Goal: Task Accomplishment & Management: Manage account settings

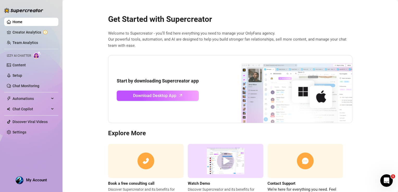
scroll to position [22, 0]
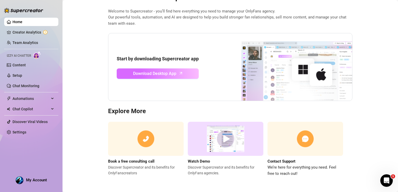
click at [140, 74] on span "Download Desktop App" at bounding box center [154, 73] width 43 height 7
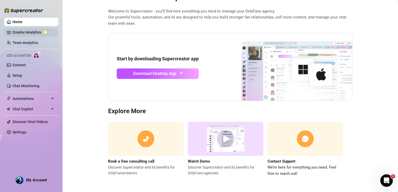
click at [30, 29] on link "Creator Analytics" at bounding box center [33, 32] width 42 height 8
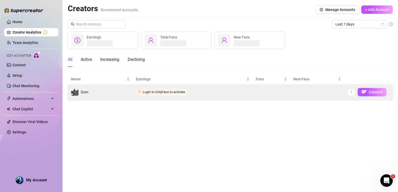
click at [152, 94] on span "Login to OnlyFans to activate" at bounding box center [161, 92] width 51 height 6
click at [374, 93] on span "Connect" at bounding box center [376, 92] width 14 height 4
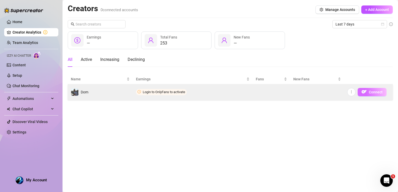
click at [374, 92] on span "Connect" at bounding box center [376, 92] width 14 height 4
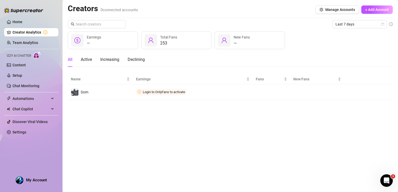
click at [315, 46] on div "— Earnings 253 Total Fans — New Fans" at bounding box center [230, 40] width 325 height 18
drag, startPoint x: 315, startPoint y: 46, endPoint x: 298, endPoint y: 10, distance: 40.5
click at [298, 10] on div "Creators 0 connected accounts Manage Accounts + Add Account" at bounding box center [230, 10] width 325 height 12
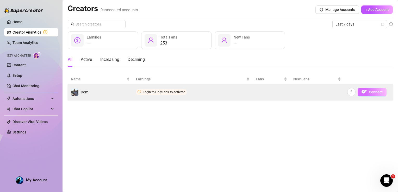
click at [373, 91] on span "Connect" at bounding box center [376, 92] width 14 height 4
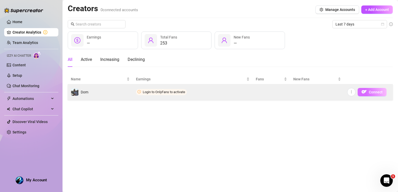
drag, startPoint x: 373, startPoint y: 91, endPoint x: 371, endPoint y: 89, distance: 2.8
click at [371, 89] on button "Connect" at bounding box center [371, 92] width 29 height 8
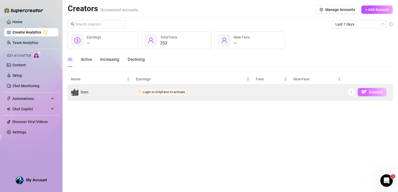
click at [371, 89] on button "Connect" at bounding box center [371, 92] width 29 height 8
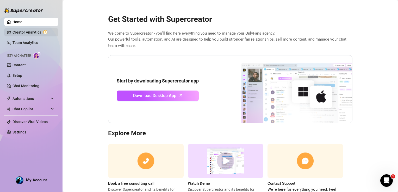
click at [39, 32] on link "Creator Analytics" at bounding box center [33, 32] width 42 height 8
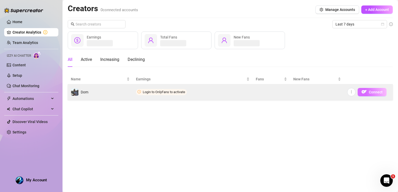
click at [371, 90] on span "Connect" at bounding box center [376, 92] width 14 height 4
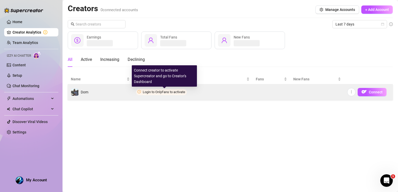
click at [150, 93] on span "Login to OnlyFans to activate" at bounding box center [164, 92] width 42 height 4
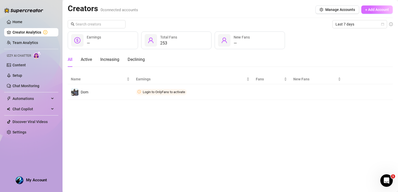
click at [375, 8] on span "+ Add Account" at bounding box center [377, 10] width 24 height 4
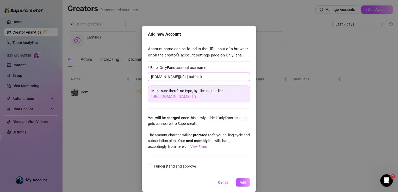
type input "buffnick"
click at [189, 96] on link "https://onlyfans.com/buffnick" at bounding box center [173, 96] width 45 height 5
click at [164, 164] on span "I understand and approve" at bounding box center [175, 166] width 46 height 6
click at [151, 164] on input "I understand and approve" at bounding box center [150, 166] width 4 height 4
checkbox input "true"
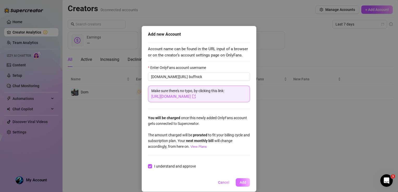
click at [243, 179] on button "Add" at bounding box center [243, 182] width 14 height 8
click at [243, 183] on span "Add" at bounding box center [242, 182] width 7 height 4
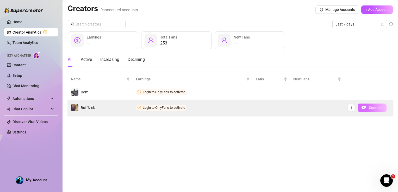
click at [363, 106] on img "button" at bounding box center [363, 107] width 5 height 5
click at [141, 104] on td "Login to OnlyFans to activate" at bounding box center [193, 108] width 120 height 16
click at [137, 108] on icon "clock-circle" at bounding box center [138, 107] width 3 height 3
drag, startPoint x: 137, startPoint y: 108, endPoint x: 188, endPoint y: 115, distance: 51.2
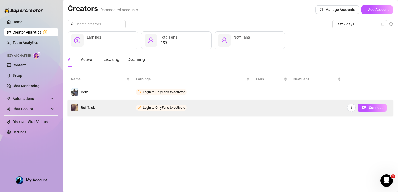
click at [188, 115] on td "Login to OnlyFans to activate" at bounding box center [193, 108] width 120 height 16
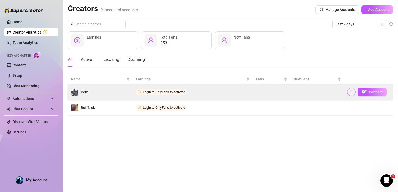
click at [353, 93] on button "button" at bounding box center [351, 92] width 8 height 8
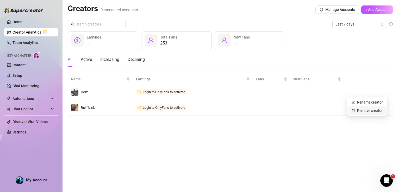
click at [355, 111] on link "Remove creator" at bounding box center [366, 111] width 31 height 4
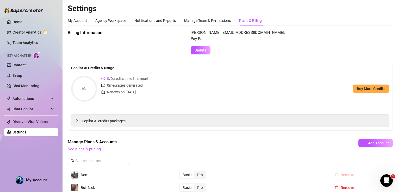
click at [344, 174] on span "Remove" at bounding box center [347, 175] width 14 height 4
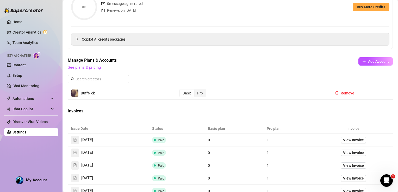
scroll to position [81, 0]
click at [201, 95] on div "Pro" at bounding box center [199, 93] width 11 height 7
click at [195, 91] on input "Pro" at bounding box center [195, 91] width 0 height 0
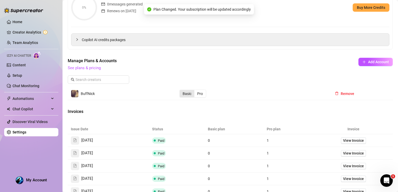
click at [182, 93] on div "Basic" at bounding box center [187, 93] width 15 height 7
click at [181, 91] on input "Basic" at bounding box center [181, 91] width 0 height 0
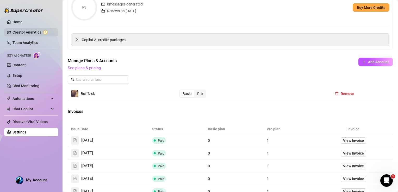
click at [30, 31] on link "Creator Analytics" at bounding box center [33, 32] width 42 height 8
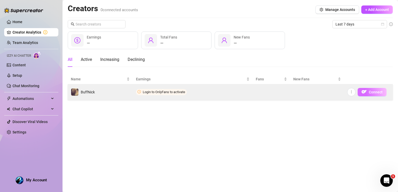
click at [371, 91] on span "Connect" at bounding box center [376, 92] width 14 height 4
click at [353, 91] on icon "more" at bounding box center [351, 92] width 4 height 4
click at [373, 91] on span "Connect" at bounding box center [376, 92] width 14 height 4
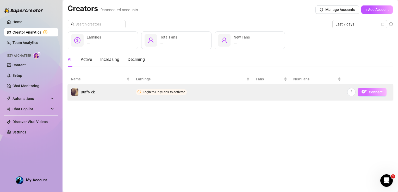
click at [373, 91] on span "Connect" at bounding box center [376, 92] width 14 height 4
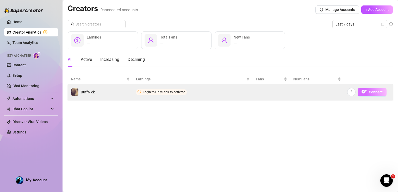
click at [373, 91] on span "Connect" at bounding box center [376, 92] width 14 height 4
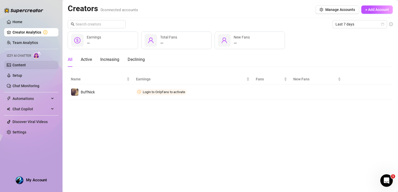
click at [19, 64] on link "Content" at bounding box center [18, 65] width 13 height 4
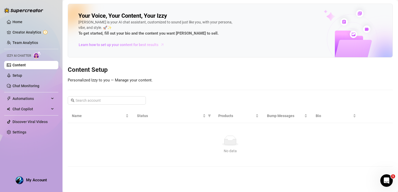
click at [136, 44] on span "Learn how to set up your content for best results" at bounding box center [119, 45] width 80 height 6
click at [24, 112] on span "Chat Copilot" at bounding box center [30, 109] width 37 height 8
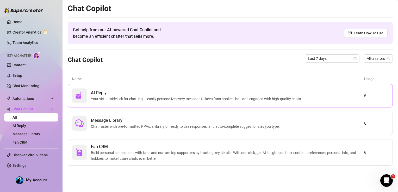
click at [138, 96] on span "Your virtual sidekick for chatting — easily personalize every message to keep f…" at bounding box center [197, 99] width 213 height 6
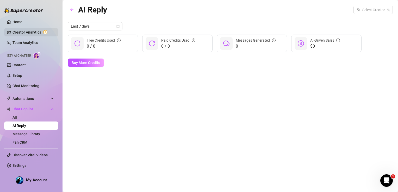
click at [36, 33] on link "Creator Analytics" at bounding box center [33, 32] width 42 height 8
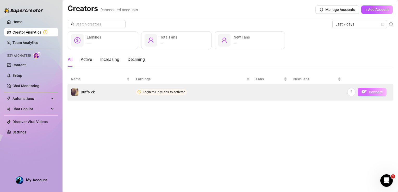
click at [363, 91] on img "button" at bounding box center [363, 91] width 5 height 5
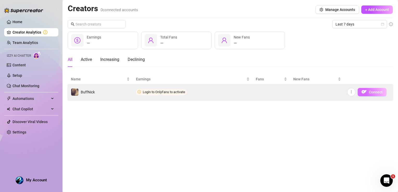
click at [363, 91] on img "button" at bounding box center [363, 91] width 5 height 5
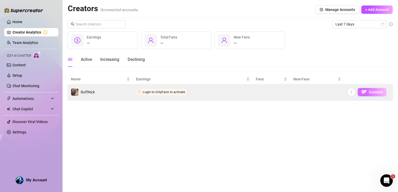
click at [363, 91] on img "button" at bounding box center [363, 91] width 5 height 5
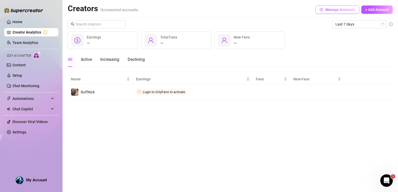
click at [332, 9] on span "Manage Accounts" at bounding box center [340, 10] width 30 height 4
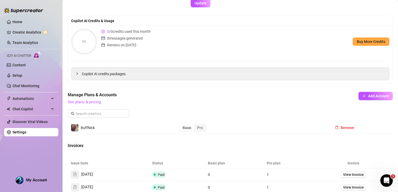
scroll to position [47, 0]
click at [85, 130] on div "BuffNick" at bounding box center [88, 128] width 14 height 6
click at [52, 111] on div "Chat Copilot" at bounding box center [31, 109] width 54 height 8
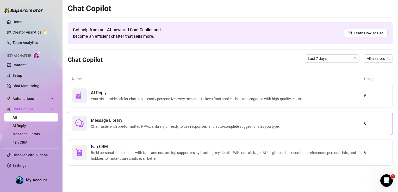
click at [121, 125] on span "Chat faster with pre-formatted PPVs, a library of ready to use responses, and a…" at bounding box center [186, 127] width 191 height 6
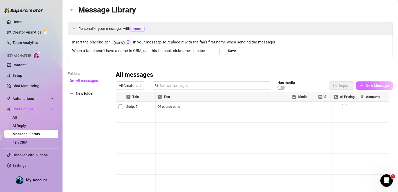
click at [365, 87] on span "New Message" at bounding box center [376, 86] width 23 height 4
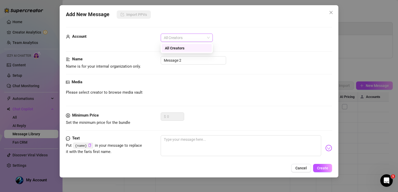
click at [188, 37] on span "All Creators" at bounding box center [187, 38] width 46 height 8
click at [188, 38] on span "All Creators" at bounding box center [187, 38] width 46 height 8
click at [332, 11] on icon "close" at bounding box center [331, 12] width 4 height 4
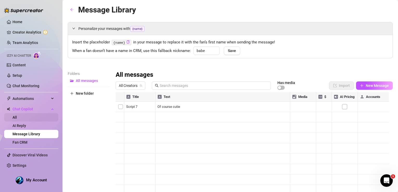
click at [17, 117] on link "All" at bounding box center [14, 117] width 4 height 4
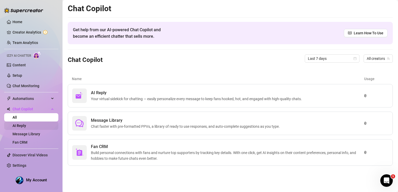
click at [22, 124] on link "AI Reply" at bounding box center [19, 126] width 14 height 4
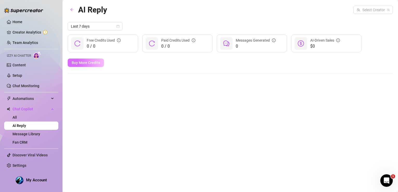
click at [86, 66] on button "Buy More Credits" at bounding box center [86, 63] width 36 height 8
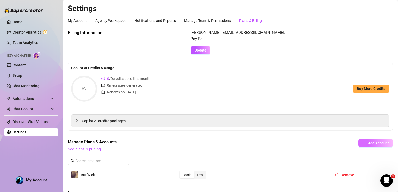
click at [375, 145] on button "Add Account" at bounding box center [375, 143] width 34 height 8
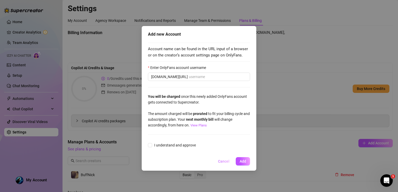
click at [223, 160] on span "Cancel" at bounding box center [223, 161] width 11 height 4
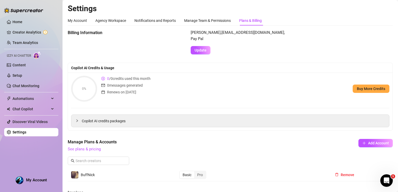
scroll to position [79, 0]
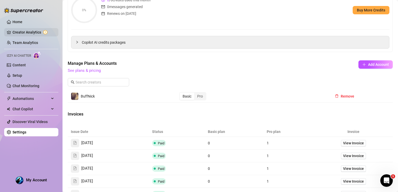
click at [23, 34] on link "Creator Analytics" at bounding box center [33, 32] width 42 height 8
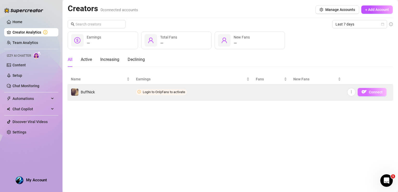
click at [376, 92] on span "Connect" at bounding box center [376, 92] width 14 height 4
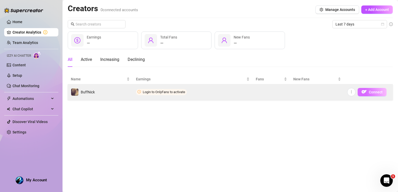
click at [376, 92] on span "Connect" at bounding box center [376, 92] width 14 height 4
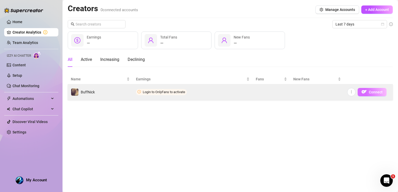
click at [378, 93] on span "Connect" at bounding box center [376, 92] width 14 height 4
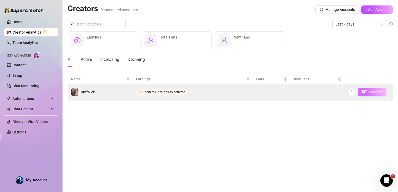
click at [378, 93] on span "Connect" at bounding box center [376, 92] width 14 height 4
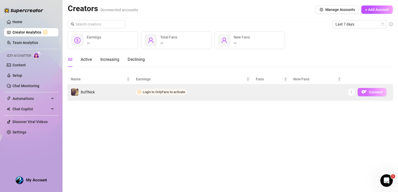
click at [378, 93] on span "Connect" at bounding box center [376, 92] width 14 height 4
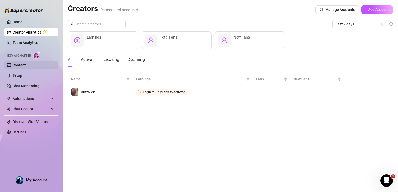
click at [26, 65] on link "Content" at bounding box center [18, 65] width 13 height 4
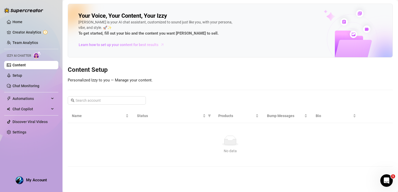
click at [143, 45] on span "Learn how to set up your content for best results" at bounding box center [119, 45] width 80 height 6
click at [14, 77] on link "Setup" at bounding box center [17, 75] width 10 height 4
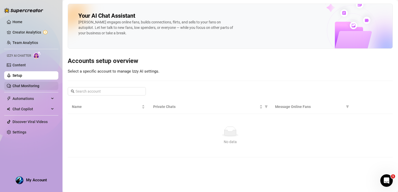
click at [27, 86] on link "Chat Monitoring" at bounding box center [25, 86] width 27 height 4
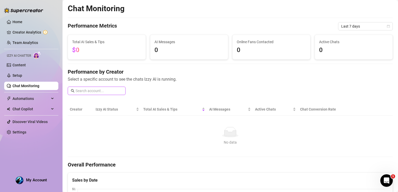
click at [94, 89] on input "text" at bounding box center [98, 91] width 47 height 6
type input "buffnick"
click at [25, 41] on link "Team Analytics" at bounding box center [25, 43] width 26 height 4
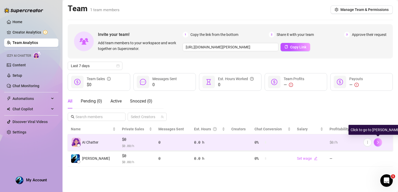
click at [378, 141] on icon "right" at bounding box center [378, 143] width 4 height 4
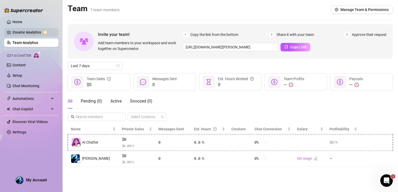
click at [45, 31] on link "Creator Analytics" at bounding box center [33, 32] width 42 height 8
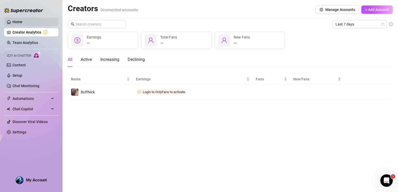
click at [22, 20] on link "Home" at bounding box center [17, 22] width 10 height 4
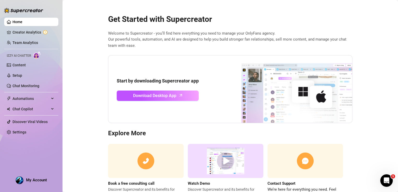
scroll to position [22, 0]
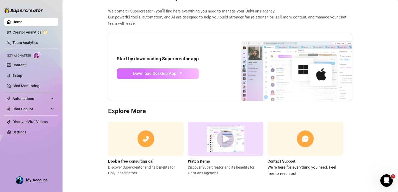
click at [147, 75] on span "Download Desktop App" at bounding box center [154, 73] width 43 height 7
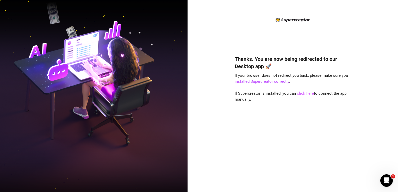
click at [300, 93] on link "click here" at bounding box center [305, 93] width 17 height 5
click at [301, 94] on link "click here" at bounding box center [305, 93] width 17 height 5
